Goal: Find specific page/section: Find specific page/section

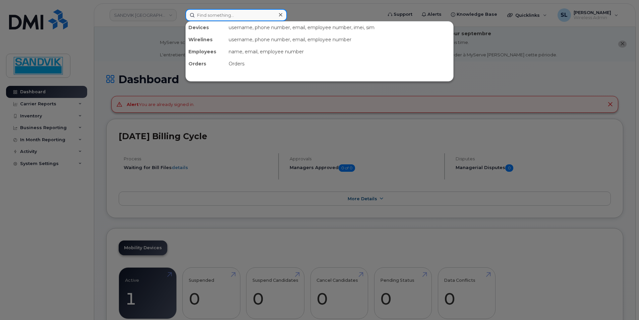
click at [246, 16] on input at bounding box center [236, 15] width 102 height 12
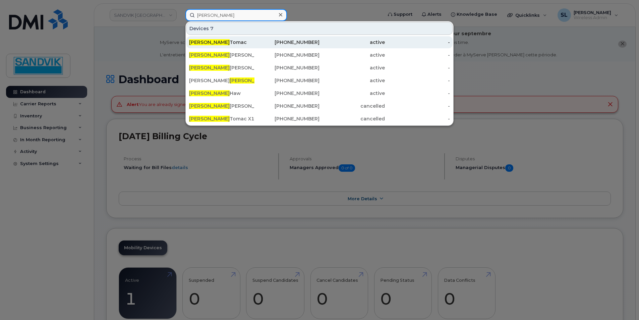
type input "[PERSON_NAME]"
click at [240, 44] on div "[PERSON_NAME]" at bounding box center [221, 42] width 65 height 7
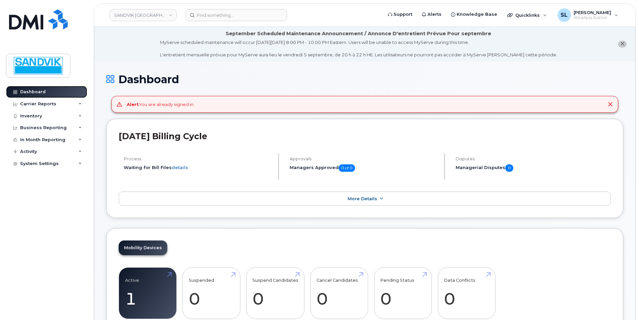
click at [54, 91] on link "Dashboard" at bounding box center [46, 92] width 81 height 12
click at [41, 117] on div "Inventory" at bounding box center [31, 115] width 22 height 5
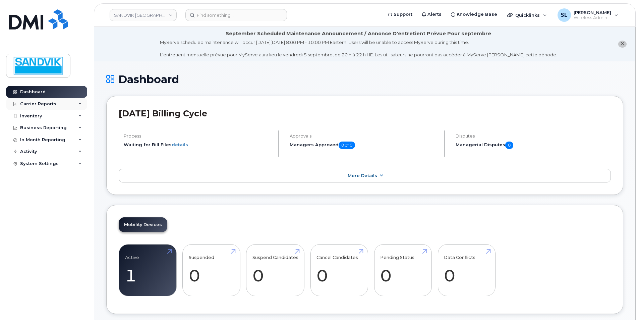
click at [48, 104] on div "Carrier Reports" at bounding box center [38, 103] width 36 height 5
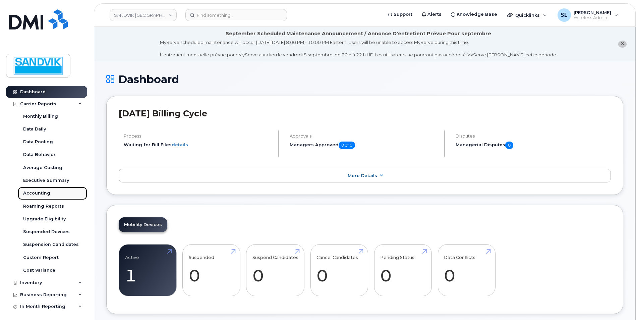
click at [46, 192] on div "Accounting" at bounding box center [36, 193] width 27 height 6
